Goal: Task Accomplishment & Management: Manage account settings

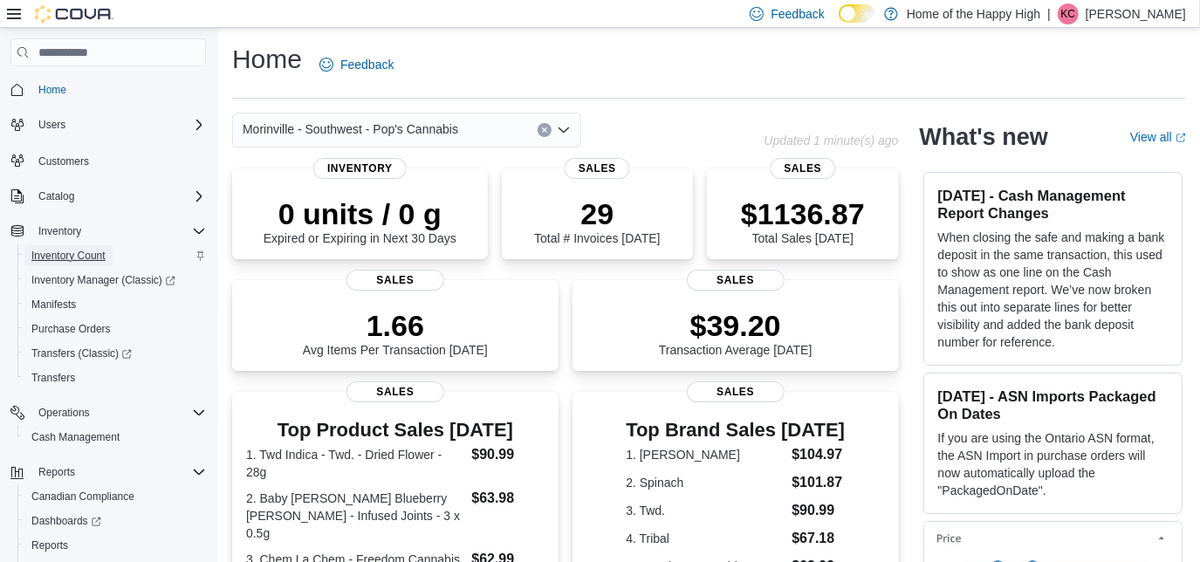
click at [92, 256] on span "Inventory Count" at bounding box center [68, 256] width 74 height 14
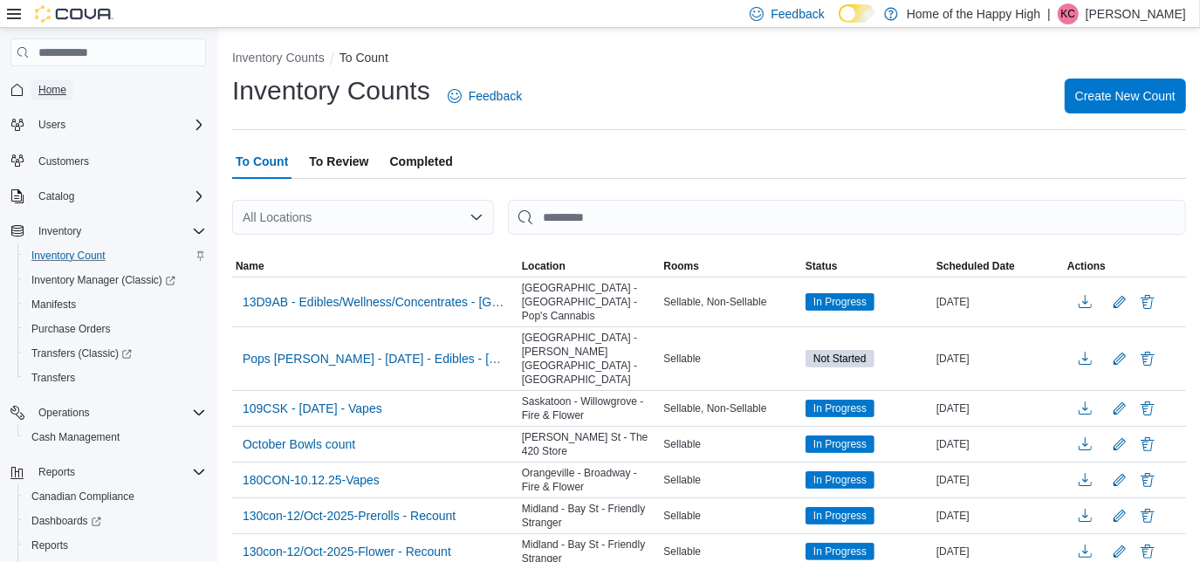
click at [51, 88] on span "Home" at bounding box center [52, 90] width 28 height 14
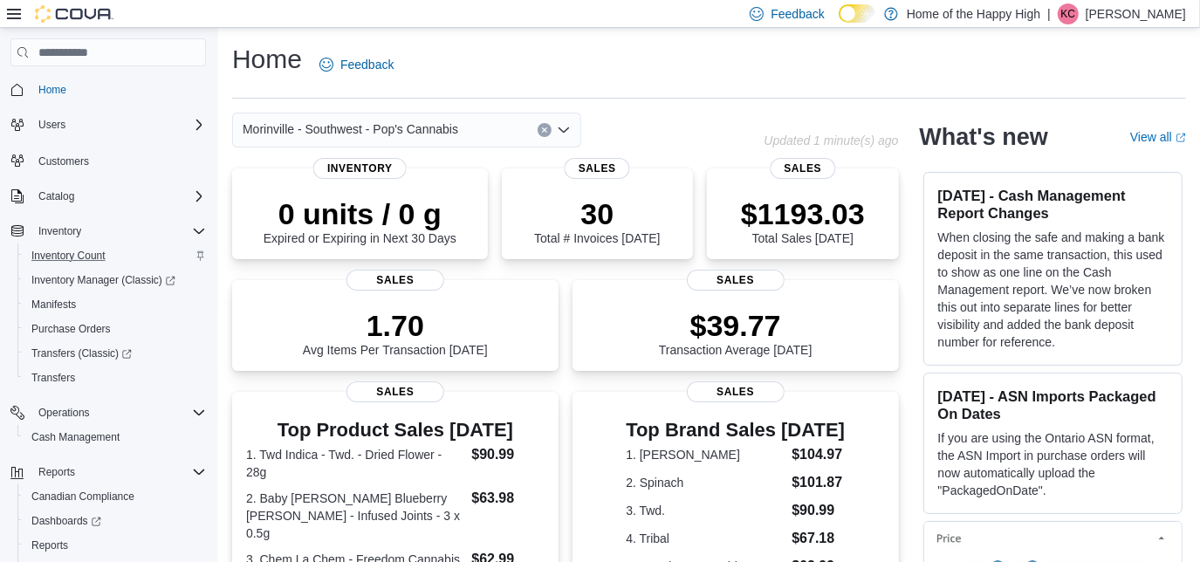
click at [1144, 19] on p "[PERSON_NAME]" at bounding box center [1136, 13] width 100 height 21
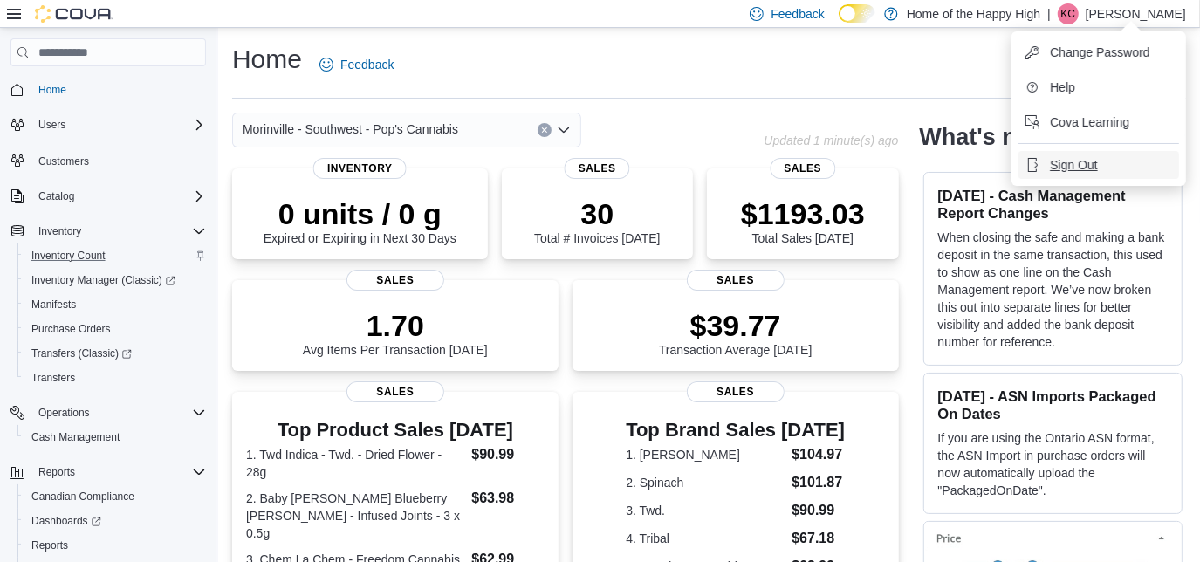
click at [1072, 166] on span "Sign Out" at bounding box center [1073, 164] width 47 height 17
